Goal: Browse casually: Explore the website without a specific task or goal

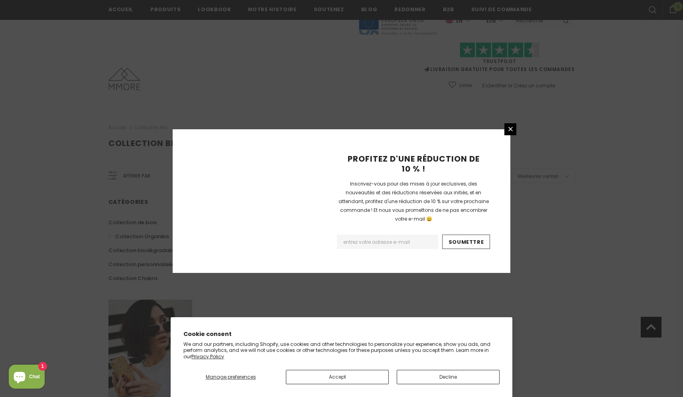
scroll to position [440, 0]
